Goal: Information Seeking & Learning: Learn about a topic

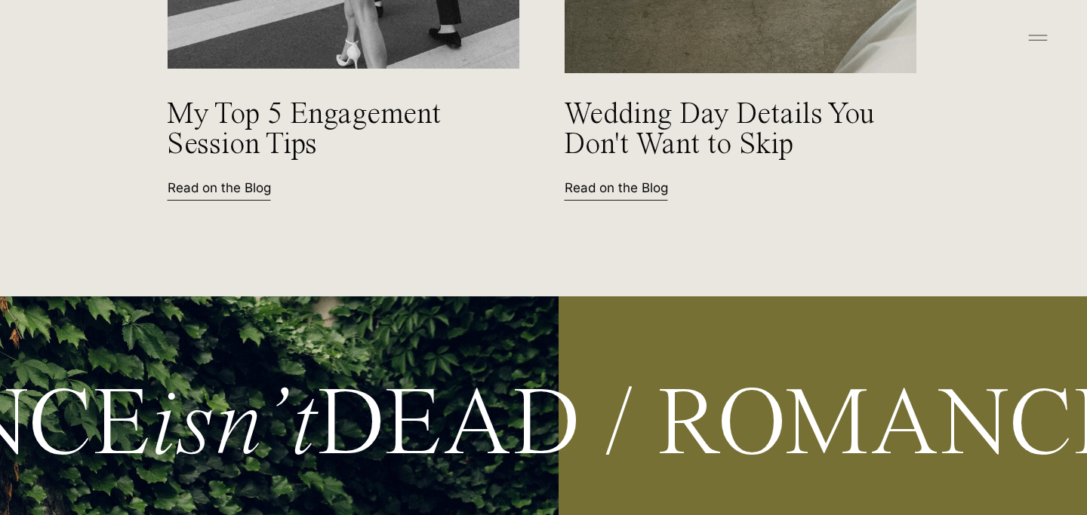
scroll to position [6789, 0]
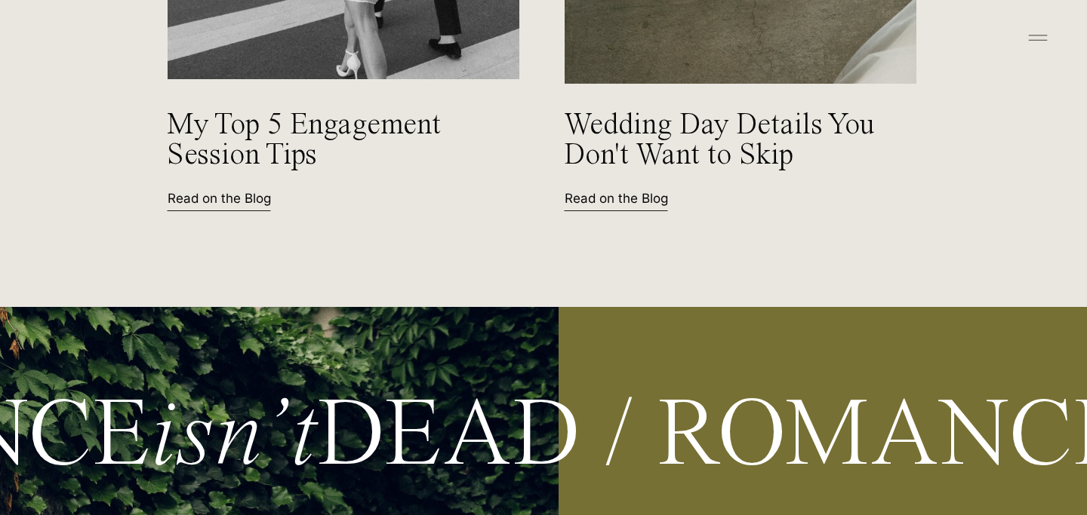
click at [201, 204] on p "Read on the Blog" at bounding box center [234, 197] width 132 height 16
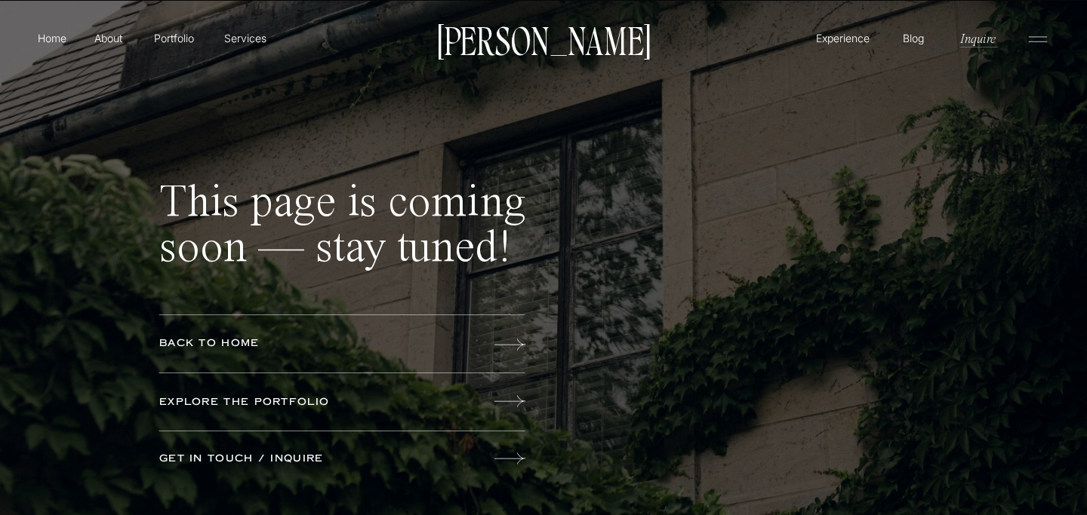
click at [174, 404] on p "Explore the portfolio" at bounding box center [277, 403] width 236 height 17
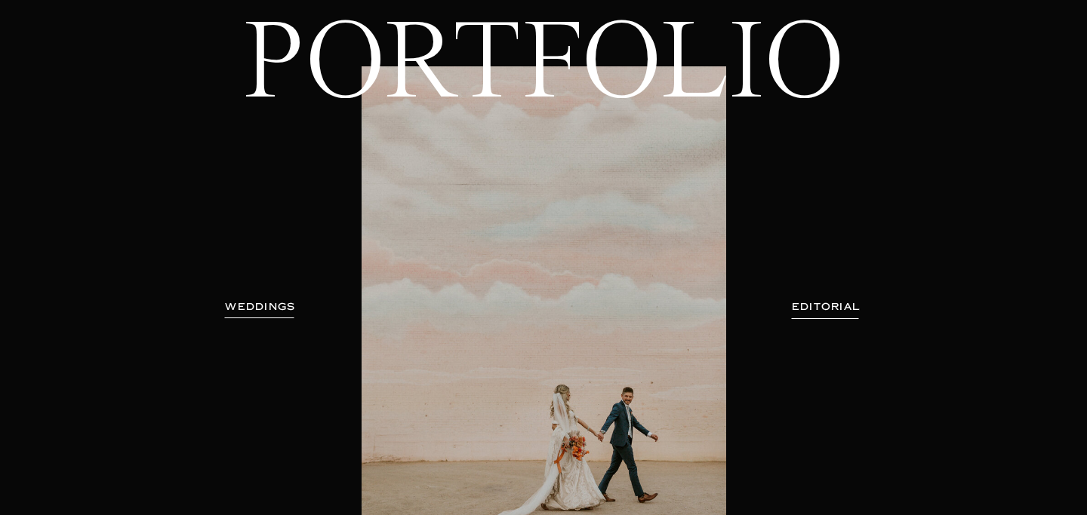
scroll to position [138, 0]
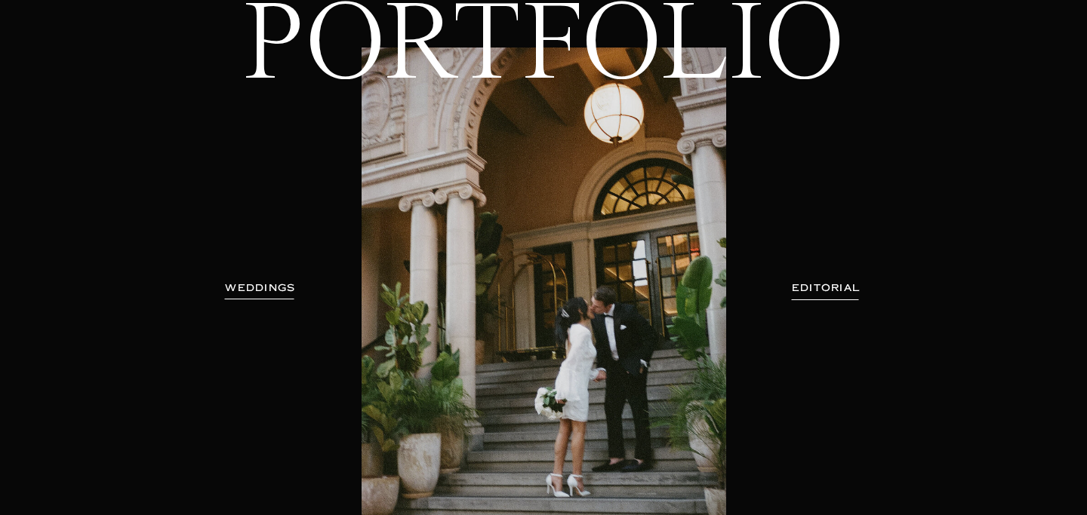
click at [245, 281] on h3 "WEDDINGS" at bounding box center [260, 288] width 95 height 15
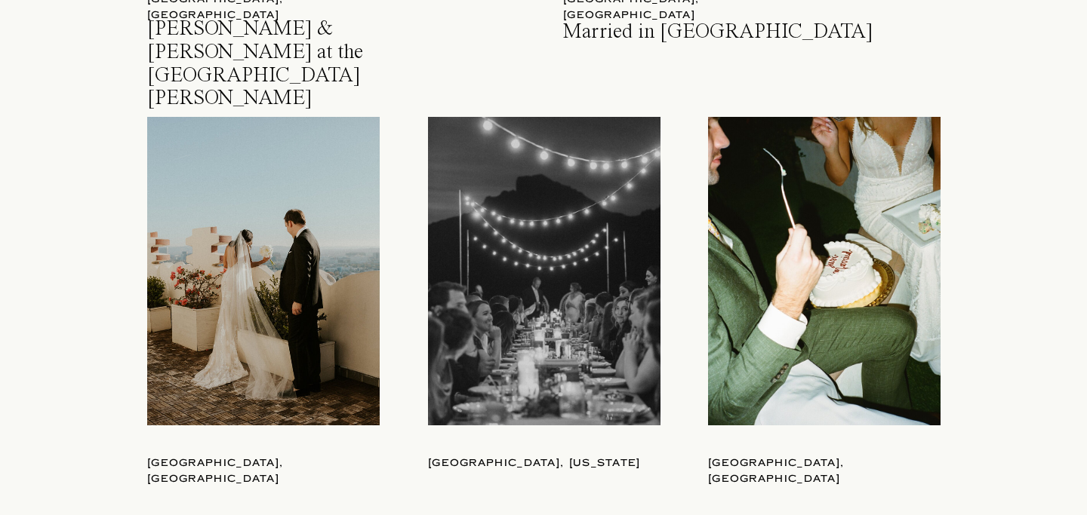
scroll to position [2168, 0]
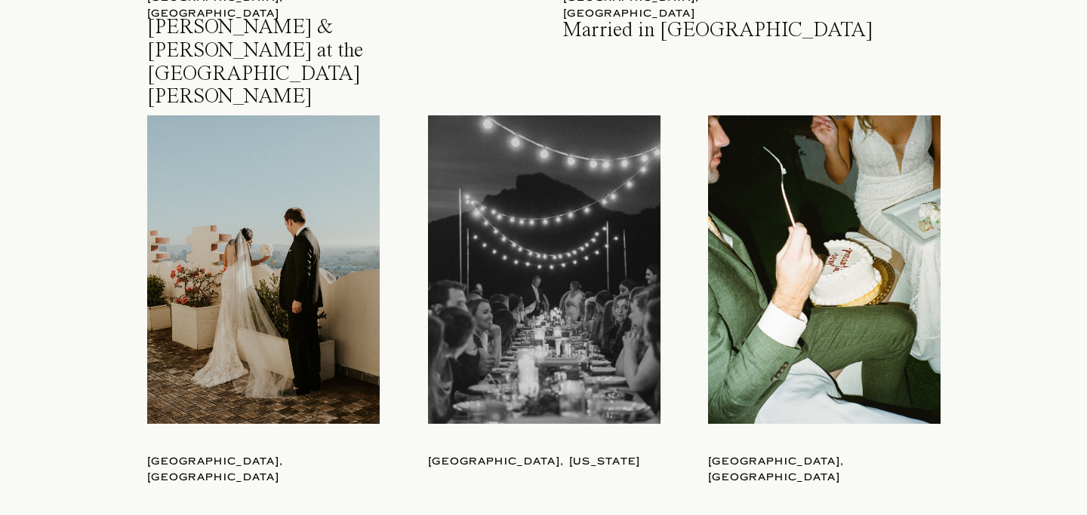
click at [462, 269] on div at bounding box center [544, 269] width 232 height 309
click at [747, 211] on div at bounding box center [824, 269] width 232 height 309
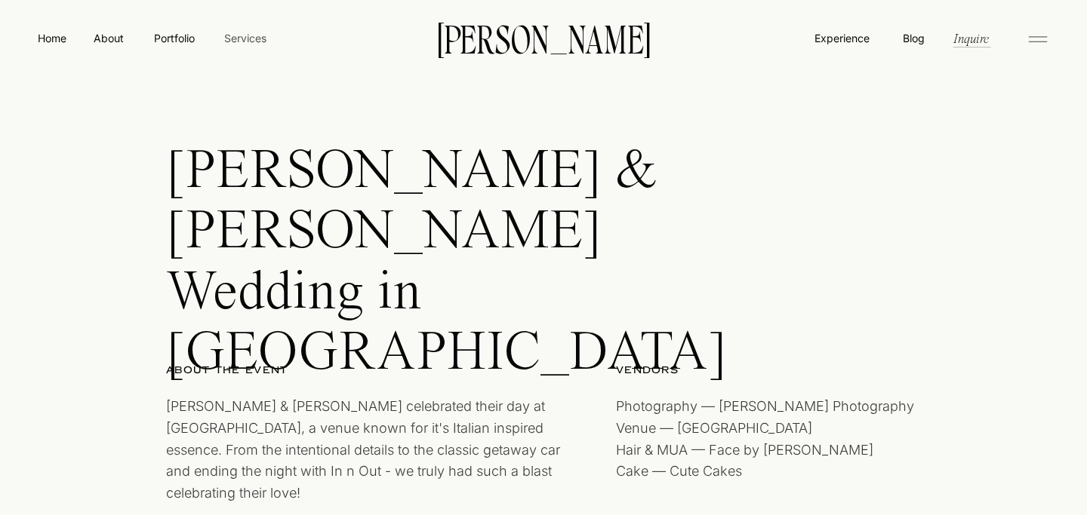
click at [251, 36] on nav "Services" at bounding box center [245, 38] width 45 height 16
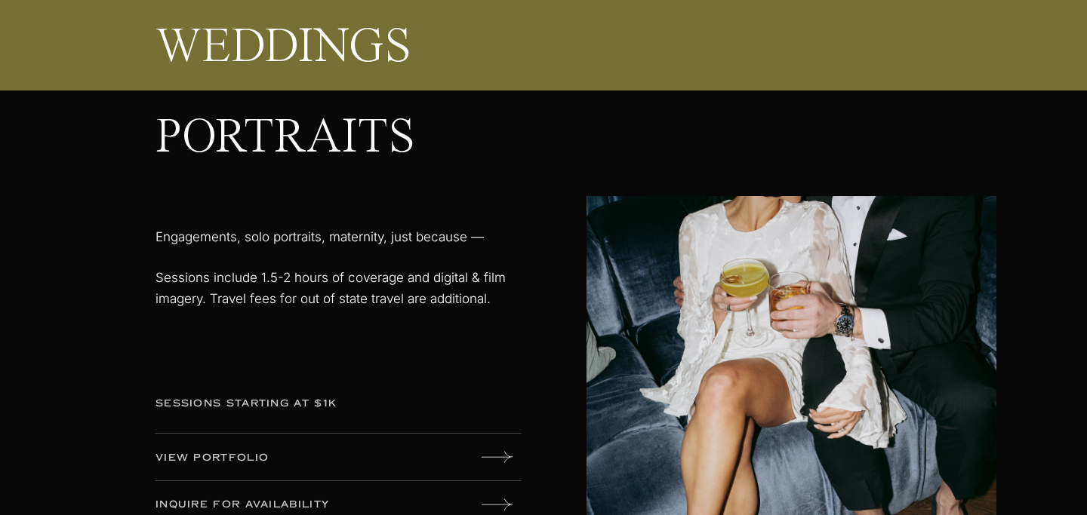
scroll to position [2527, 0]
click at [201, 403] on p "sessions starting at $1k" at bounding box center [273, 404] width 236 height 17
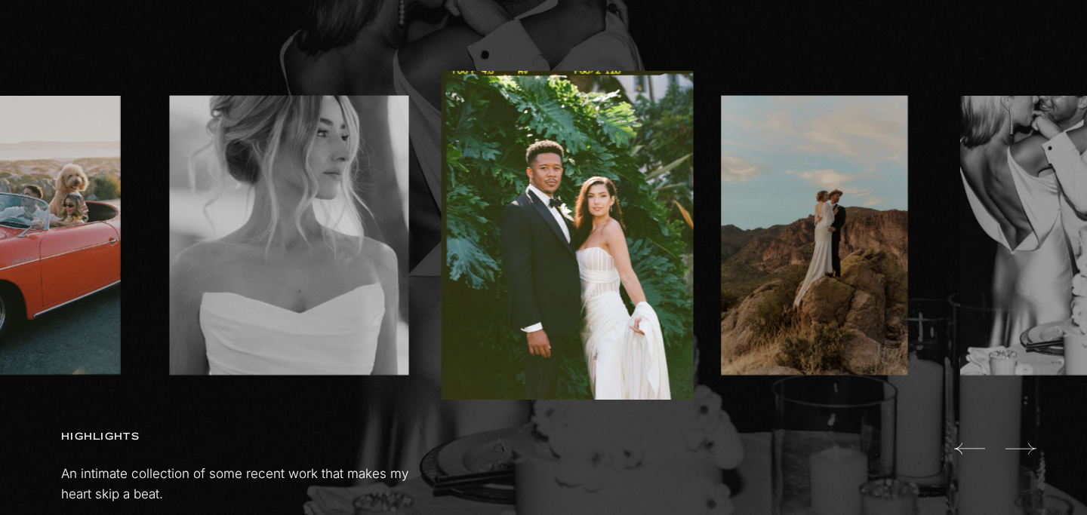
scroll to position [940, 0]
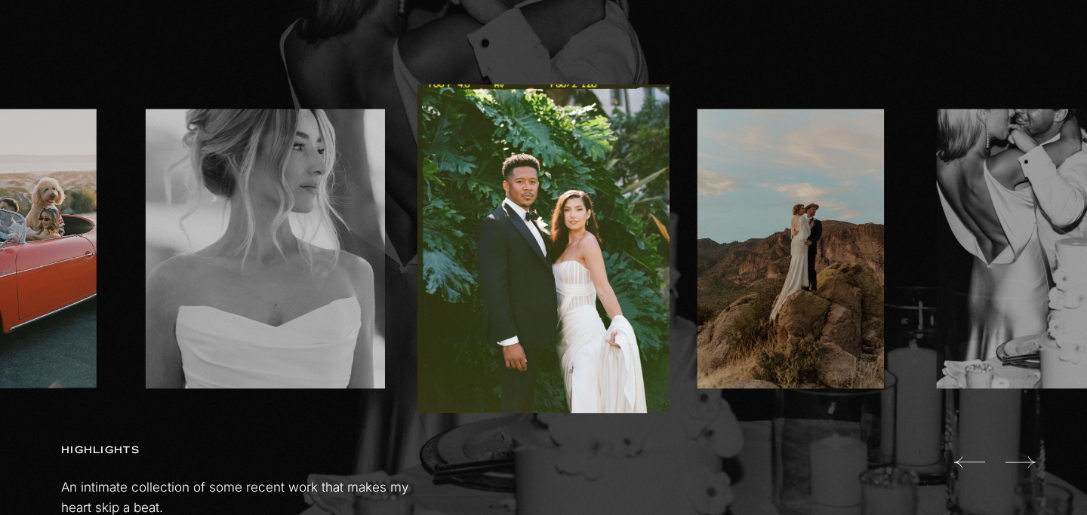
click at [1019, 463] on icon at bounding box center [1020, 463] width 31 height 30
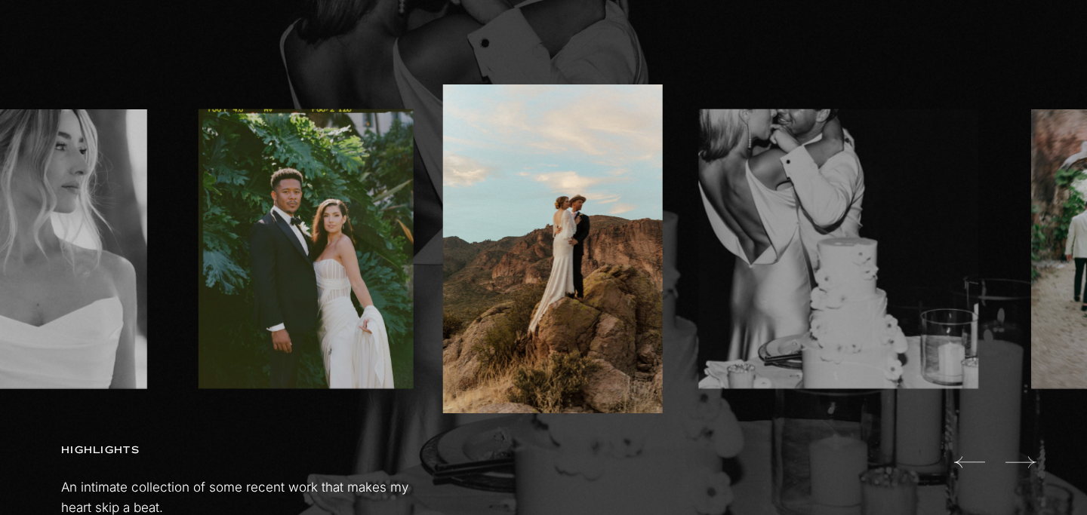
click at [1019, 463] on icon at bounding box center [1020, 463] width 31 height 30
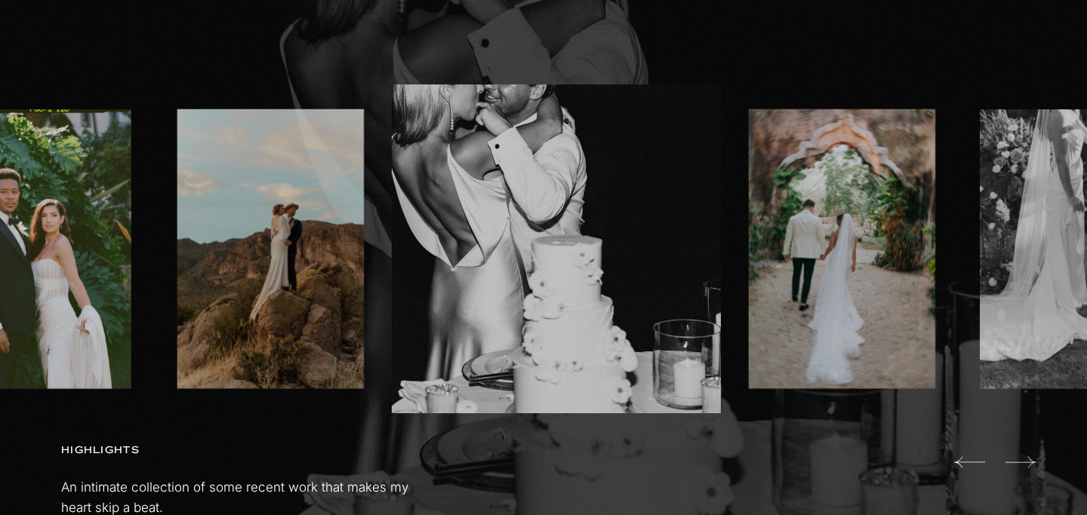
click at [1019, 463] on icon at bounding box center [1020, 463] width 31 height 30
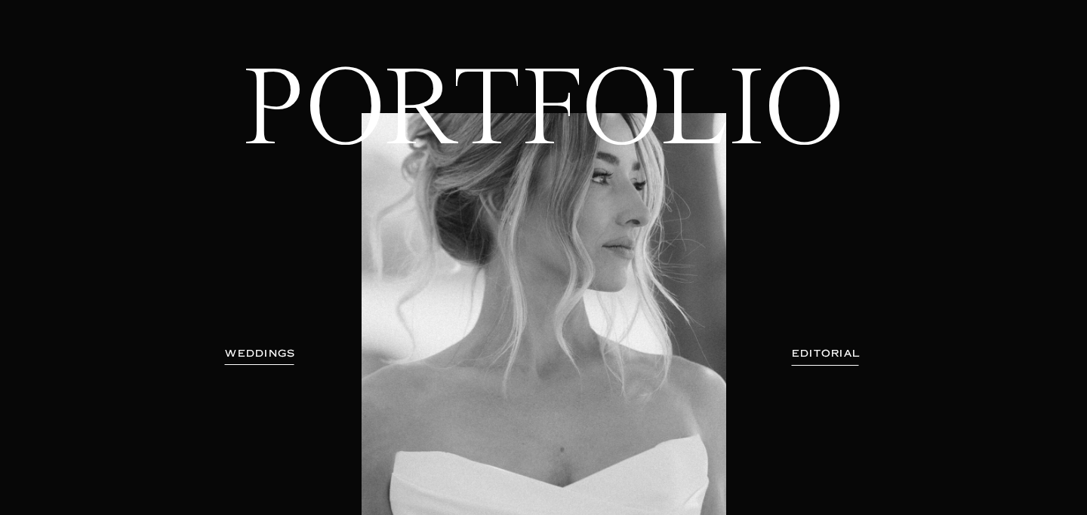
scroll to position [0, 0]
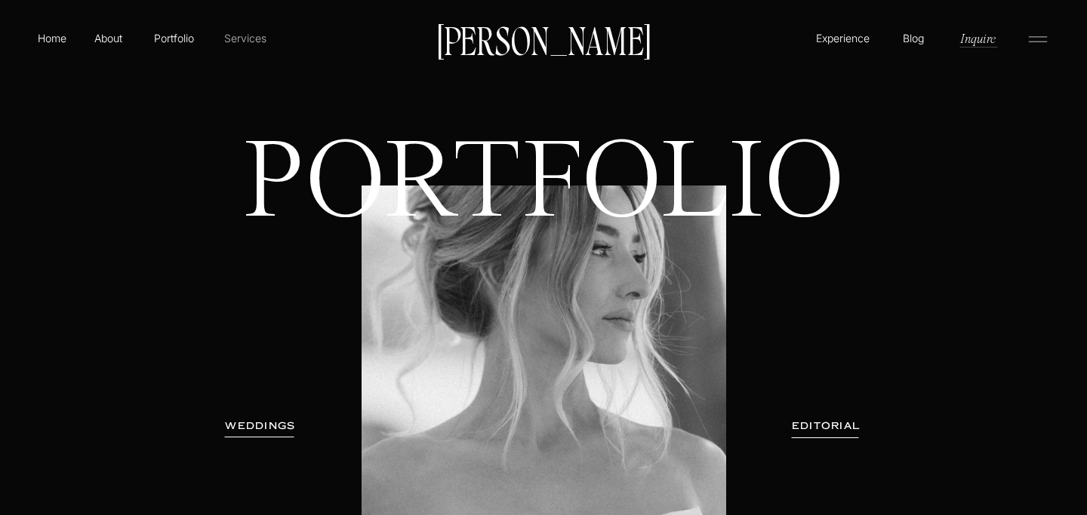
click at [248, 34] on p "Services" at bounding box center [245, 38] width 45 height 16
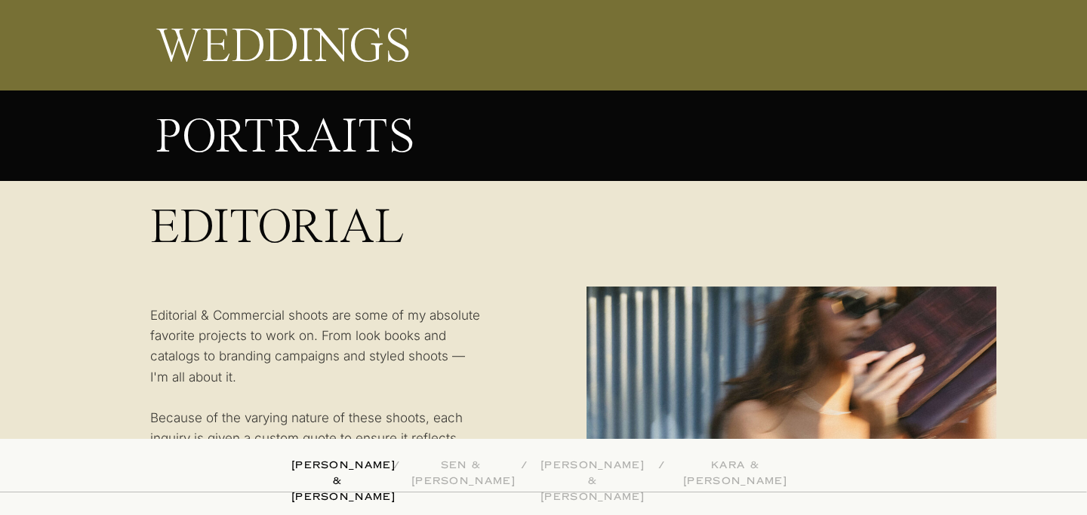
scroll to position [3213, 0]
